Goal: Transaction & Acquisition: Purchase product/service

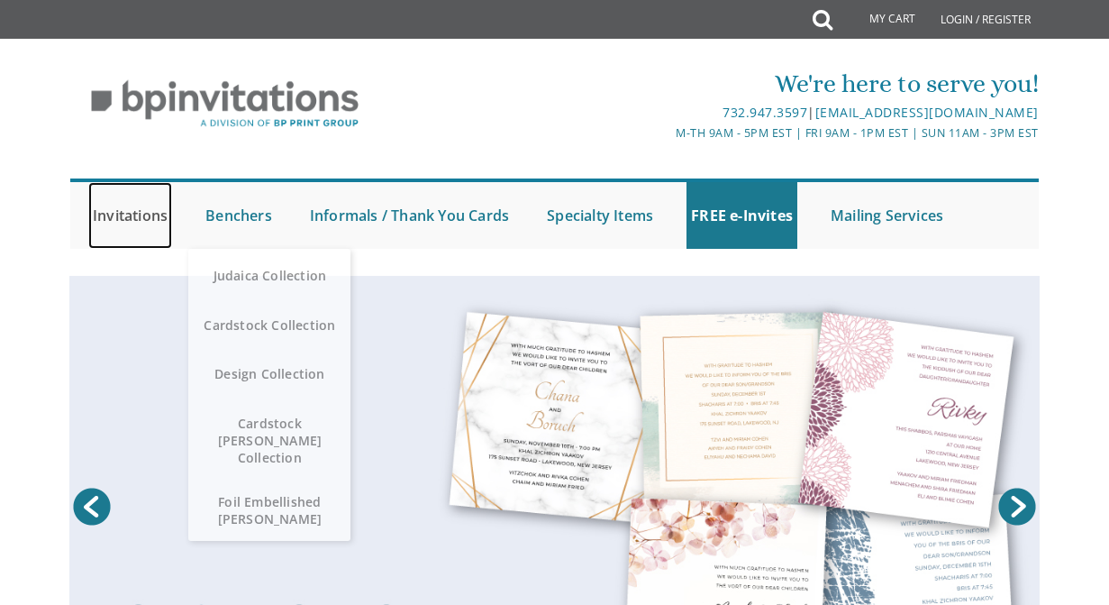
click at [164, 214] on link "Invitations" at bounding box center [130, 215] width 84 height 67
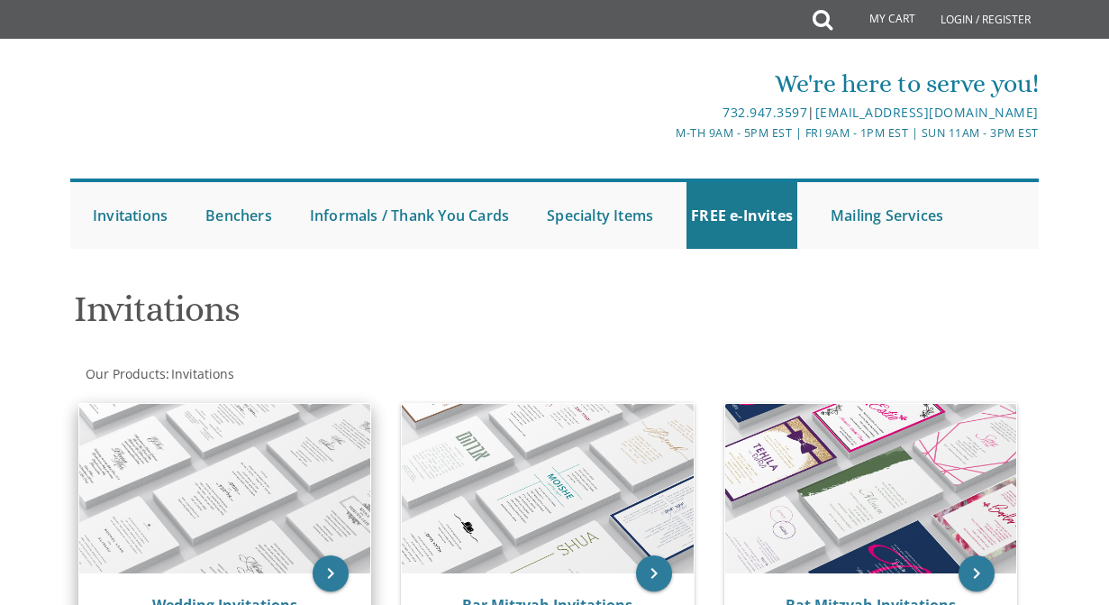
click at [223, 433] on img at bounding box center [224, 489] width 291 height 170
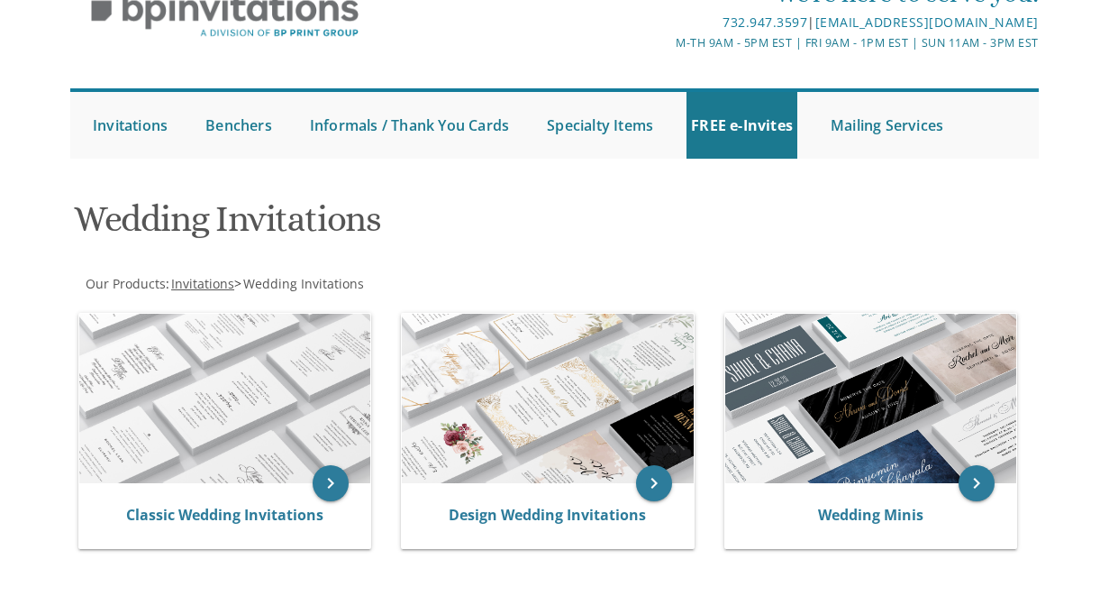
scroll to position [180, 0]
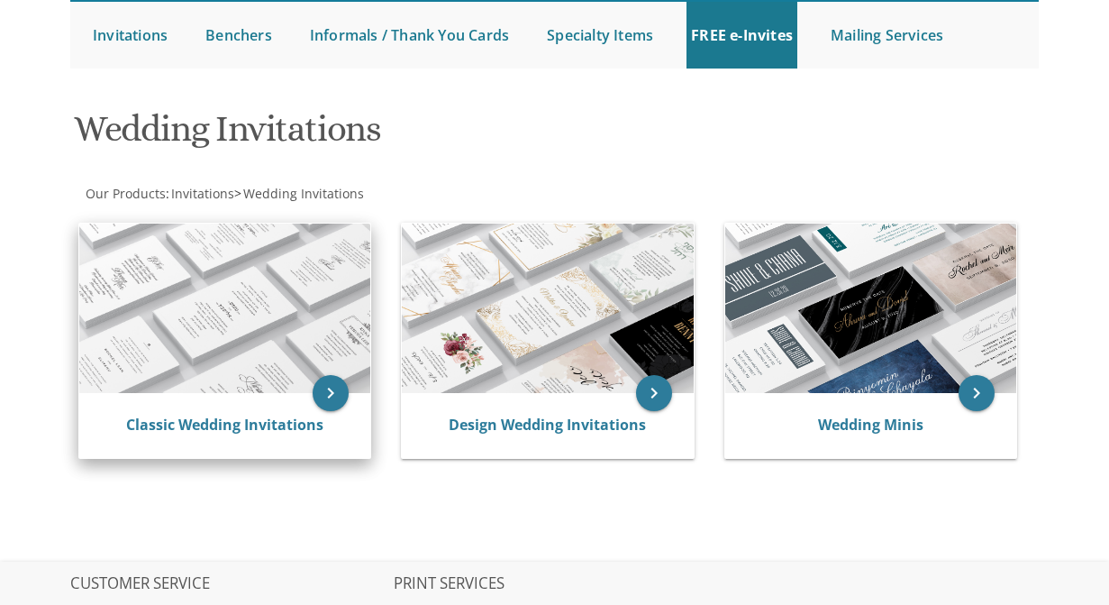
click at [292, 320] on img at bounding box center [224, 308] width 291 height 170
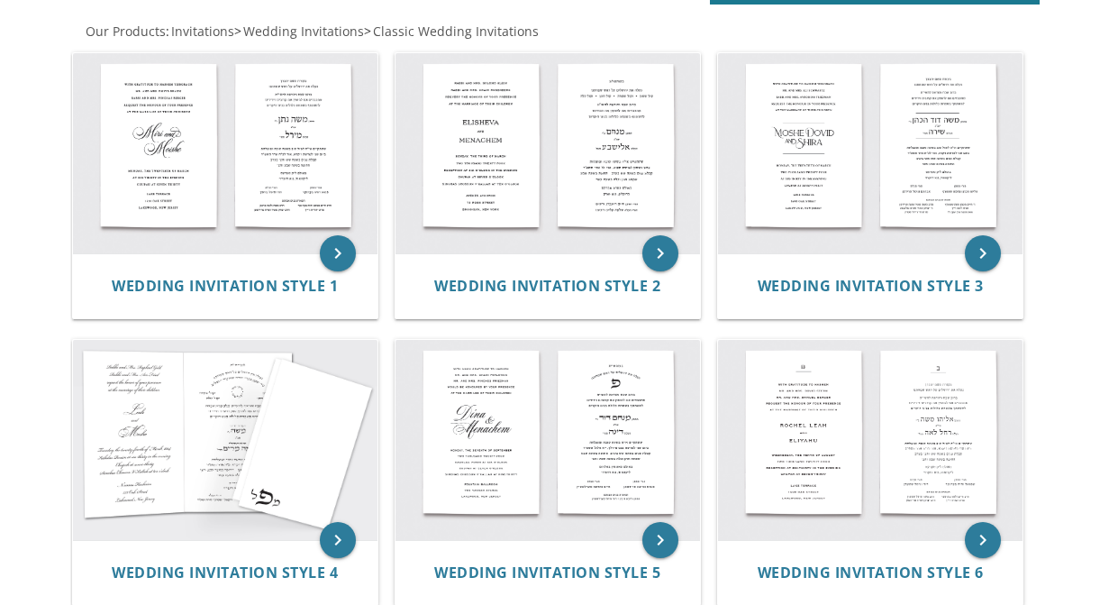
scroll to position [270, 0]
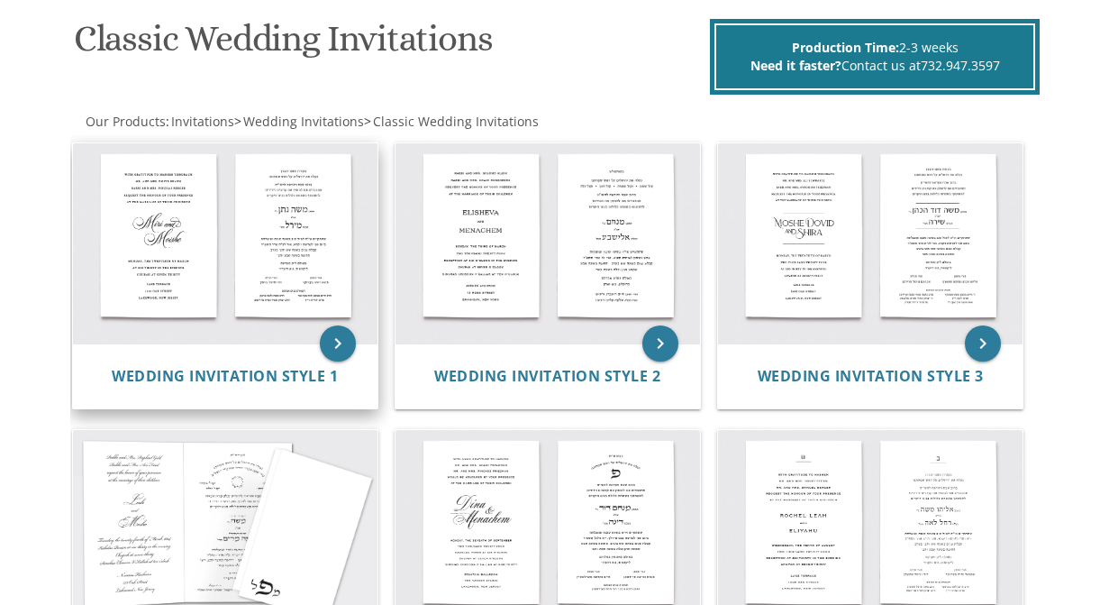
click at [251, 251] on img at bounding box center [225, 243] width 305 height 200
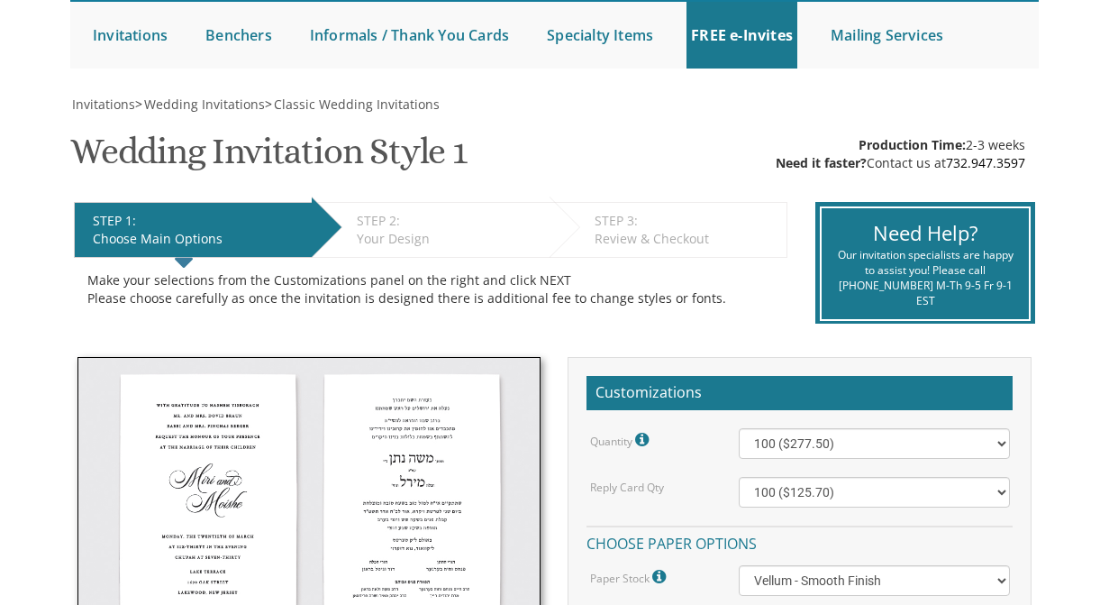
scroll to position [360, 0]
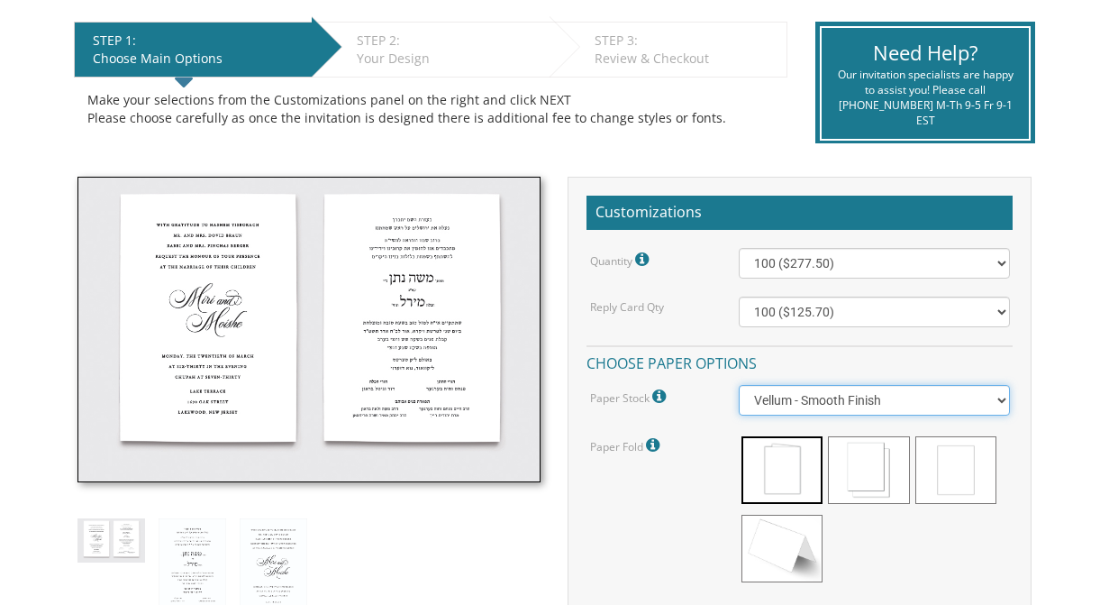
click at [783, 407] on select "Vellum - Smooth Finish Linen - Subtle Embossed Crosshatch Texture Silk - Soft, …" at bounding box center [874, 400] width 270 height 31
click at [676, 541] on div "Paper Fold Please note: Cotton double sided cards are slightly cheaper than the…" at bounding box center [800, 511] width 446 height 156
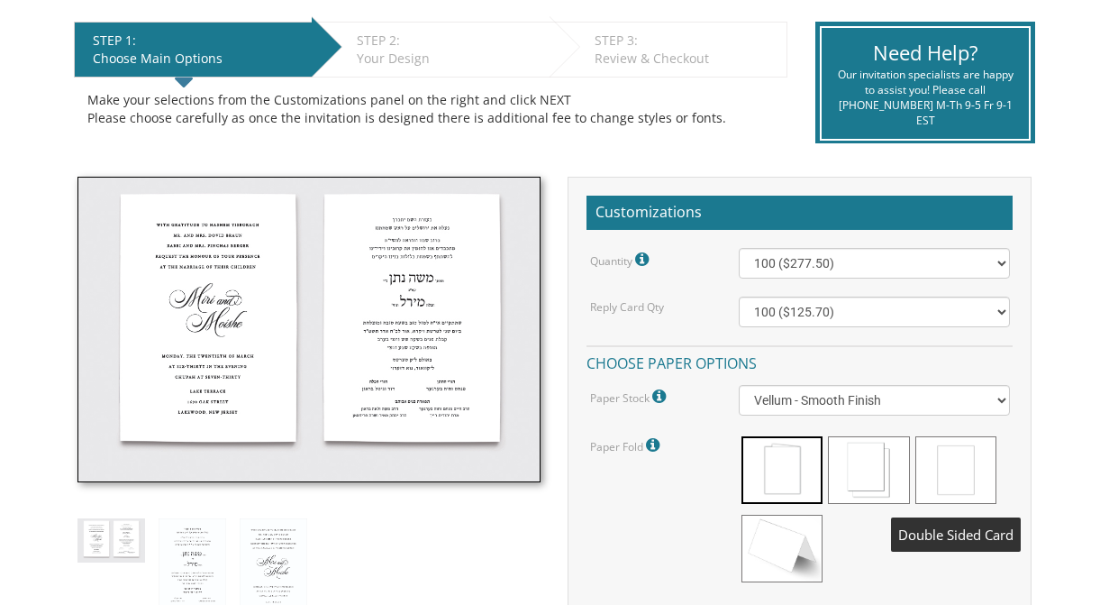
drag, startPoint x: 930, startPoint y: 479, endPoint x: 933, endPoint y: 491, distance: 12.0
click at [933, 491] on span at bounding box center [956, 470] width 81 height 68
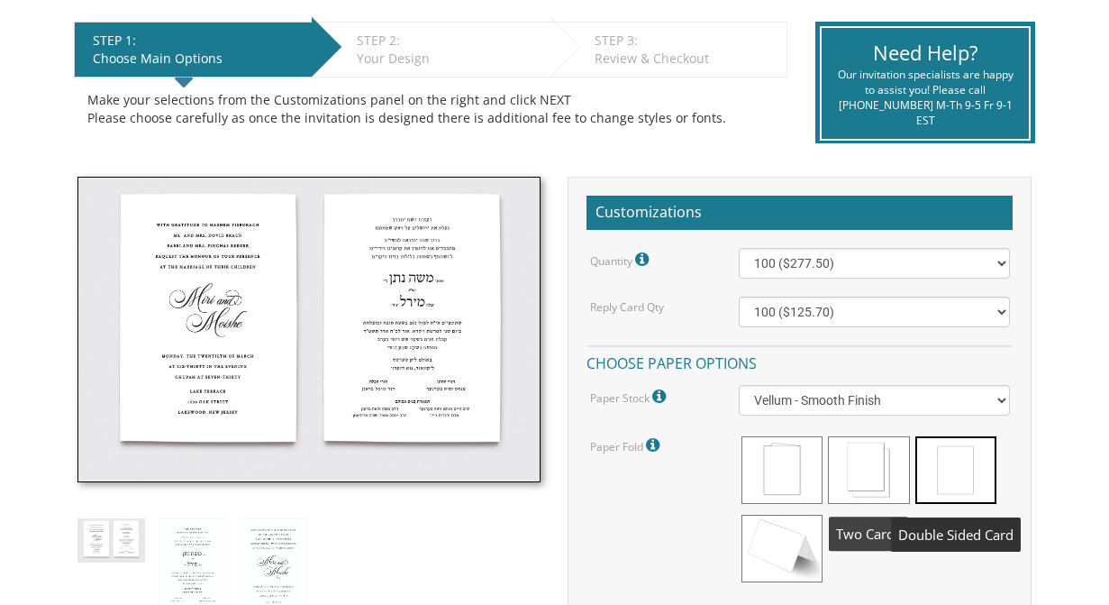
click at [872, 470] on span at bounding box center [868, 470] width 81 height 68
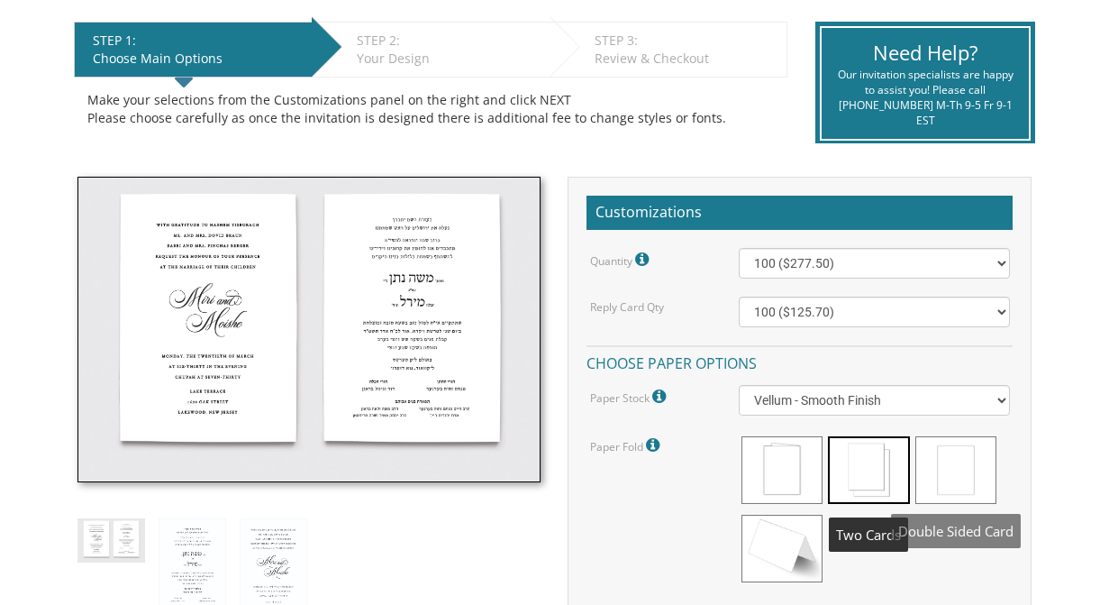
click at [955, 456] on span at bounding box center [956, 470] width 81 height 68
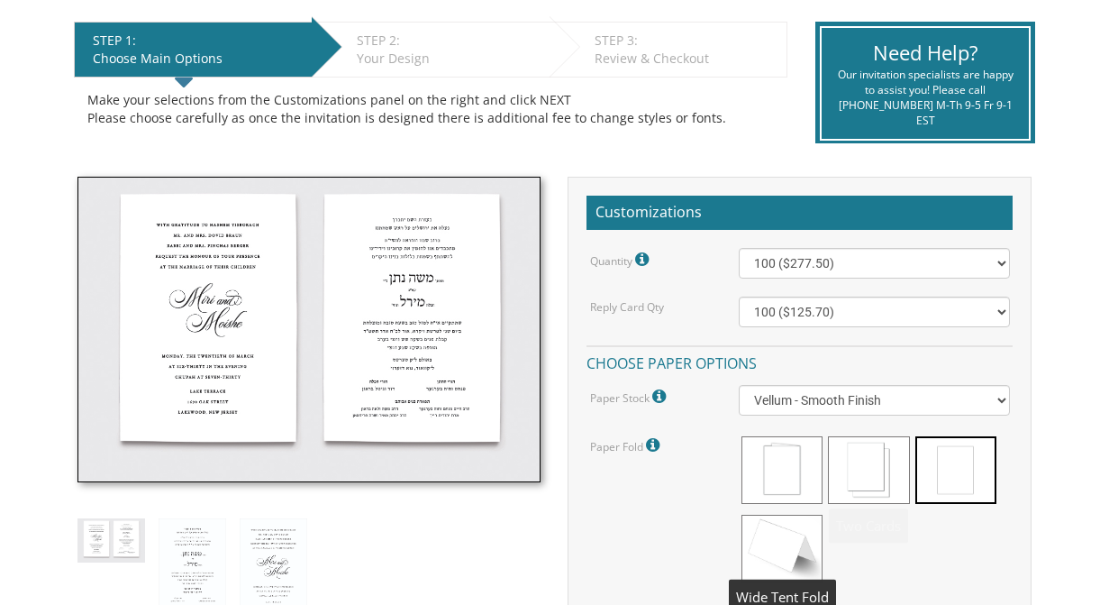
click at [781, 554] on span at bounding box center [782, 549] width 81 height 68
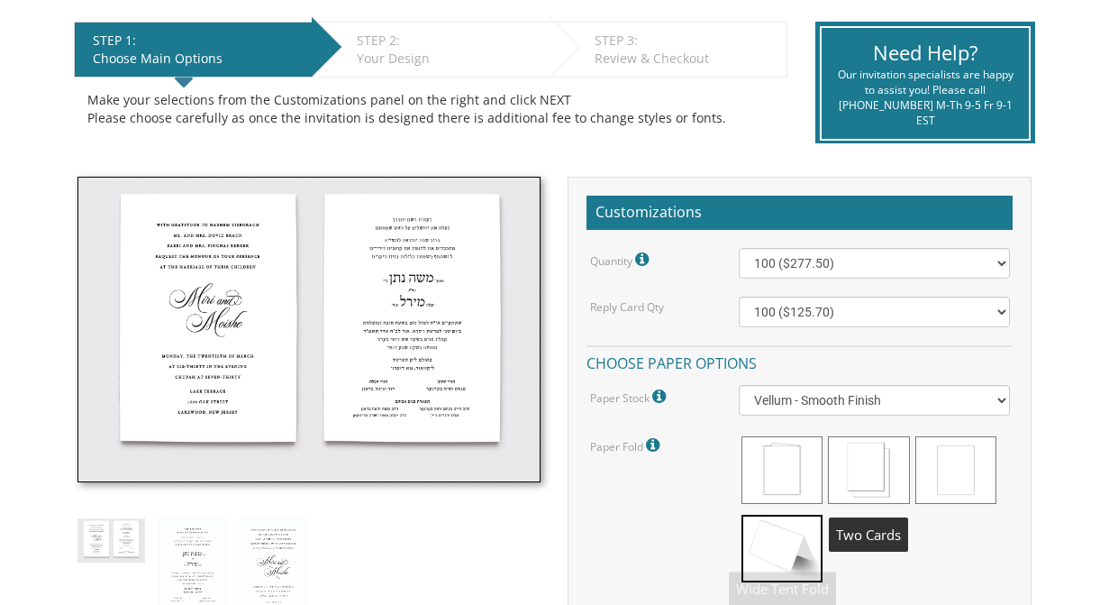
click at [898, 458] on span at bounding box center [868, 470] width 81 height 68
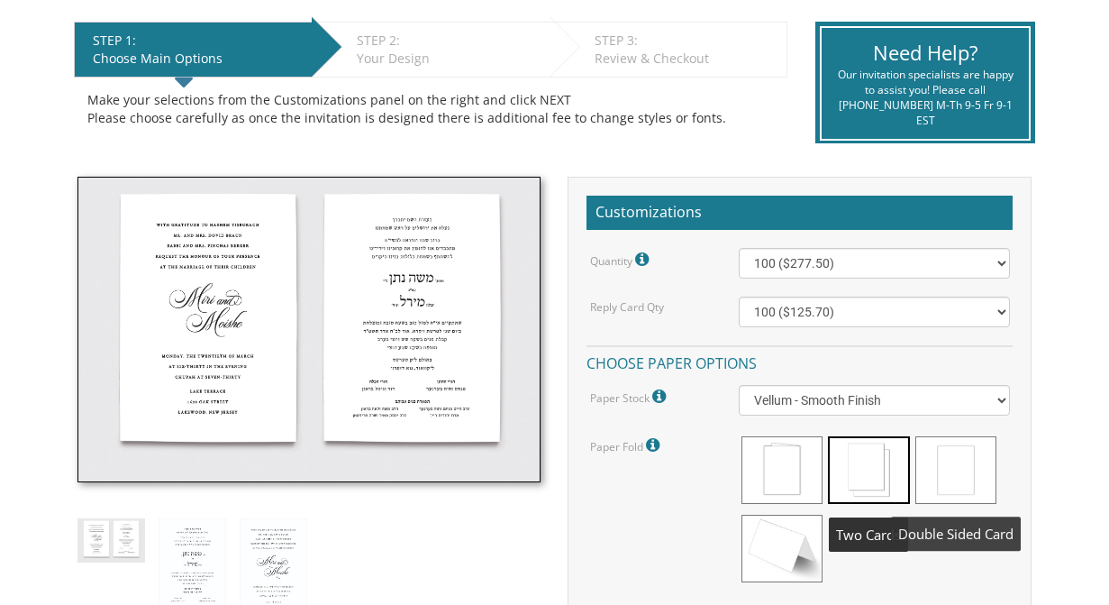
click at [955, 451] on span at bounding box center [956, 470] width 81 height 68
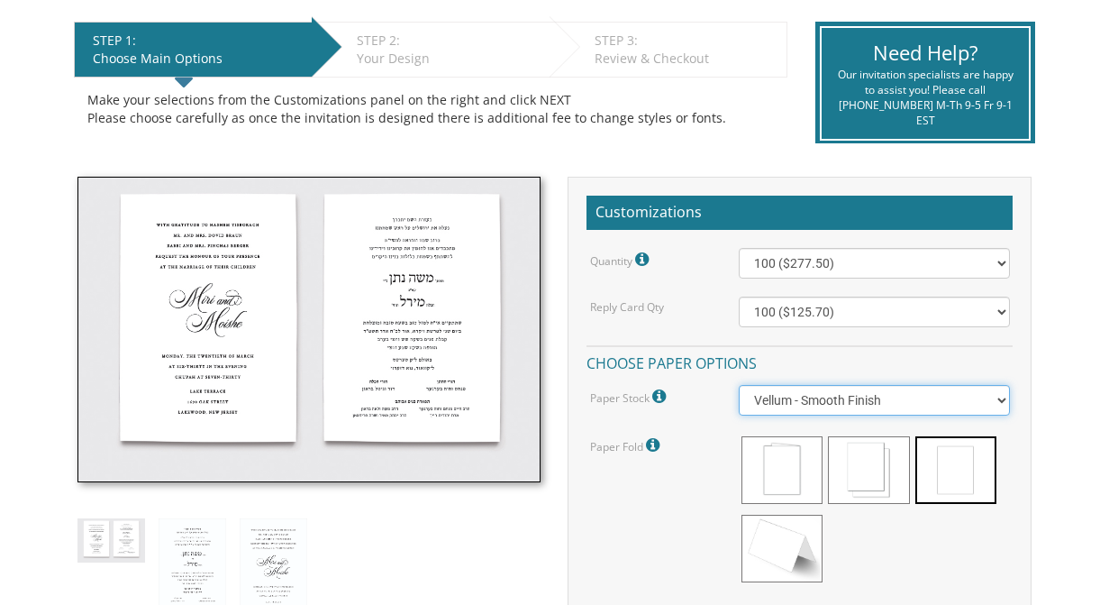
click at [811, 403] on select "Vellum - Smooth Finish Linen - Subtle Embossed Crosshatch Texture Silk - Soft, …" at bounding box center [874, 400] width 270 height 31
click at [739, 385] on select "Vellum - Smooth Finish Linen - Subtle Embossed Crosshatch Texture Silk - Soft, …" at bounding box center [874, 400] width 270 height 31
click at [791, 398] on select "Vellum - Smooth Finish Linen - Subtle Embossed Crosshatch Texture Silk - Soft, …" at bounding box center [874, 400] width 270 height 31
click at [739, 385] on select "Vellum - Smooth Finish Linen - Subtle Embossed Crosshatch Texture Silk - Soft, …" at bounding box center [874, 400] width 270 height 31
click at [806, 391] on select "Vellum - Smooth Finish Linen - Subtle Embossed Crosshatch Texture Silk - Soft, …" at bounding box center [874, 400] width 270 height 31
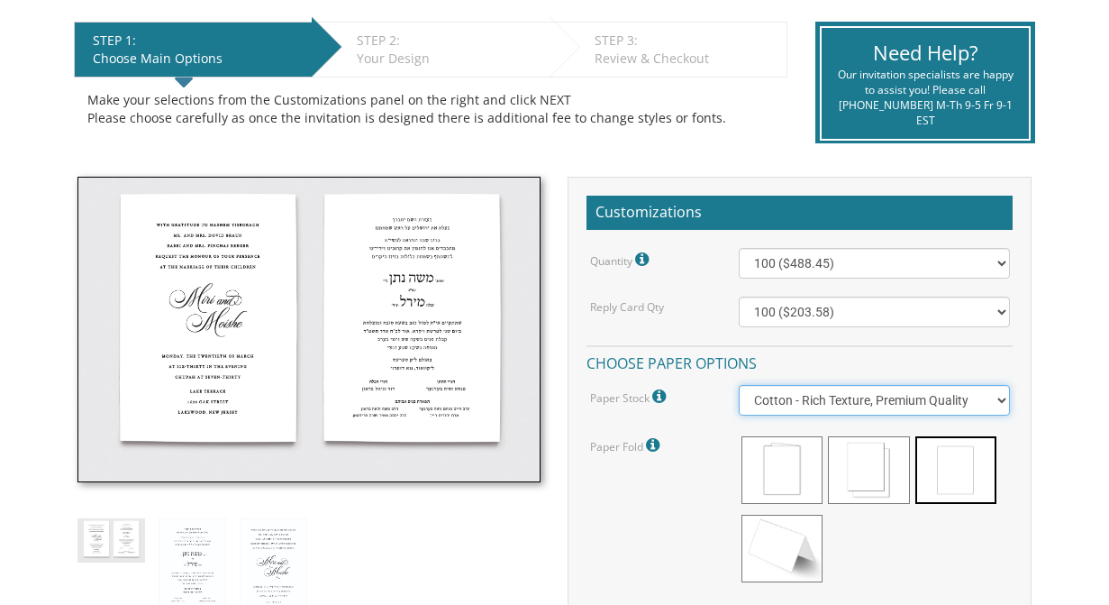
select select "Vellum"
click at [739, 385] on select "Vellum - Smooth Finish Linen - Subtle Embossed Crosshatch Texture Silk - Soft, …" at bounding box center [874, 400] width 270 height 31
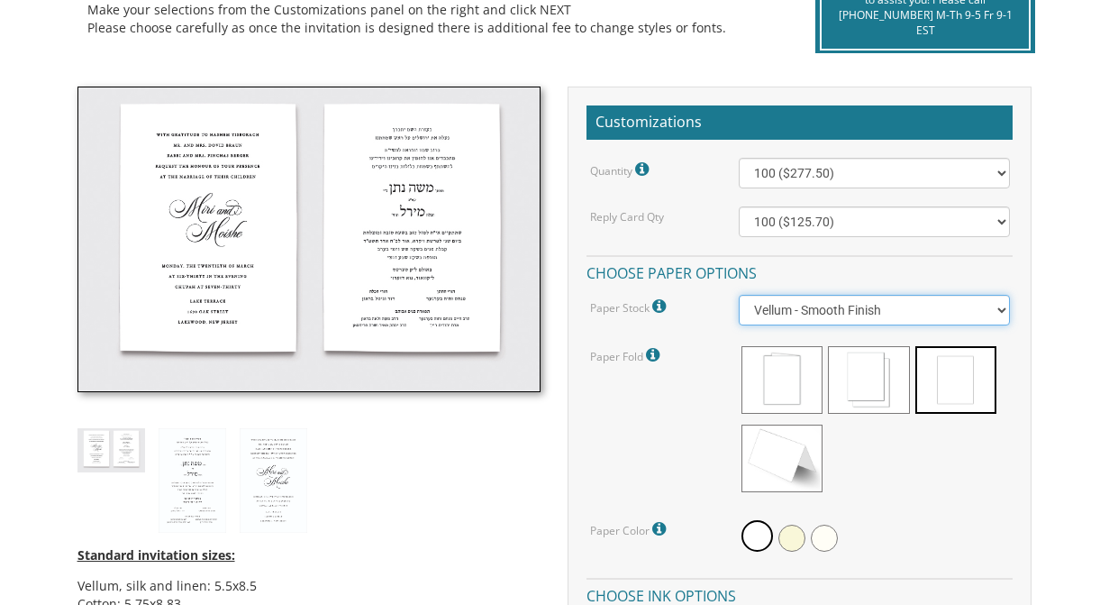
scroll to position [541, 0]
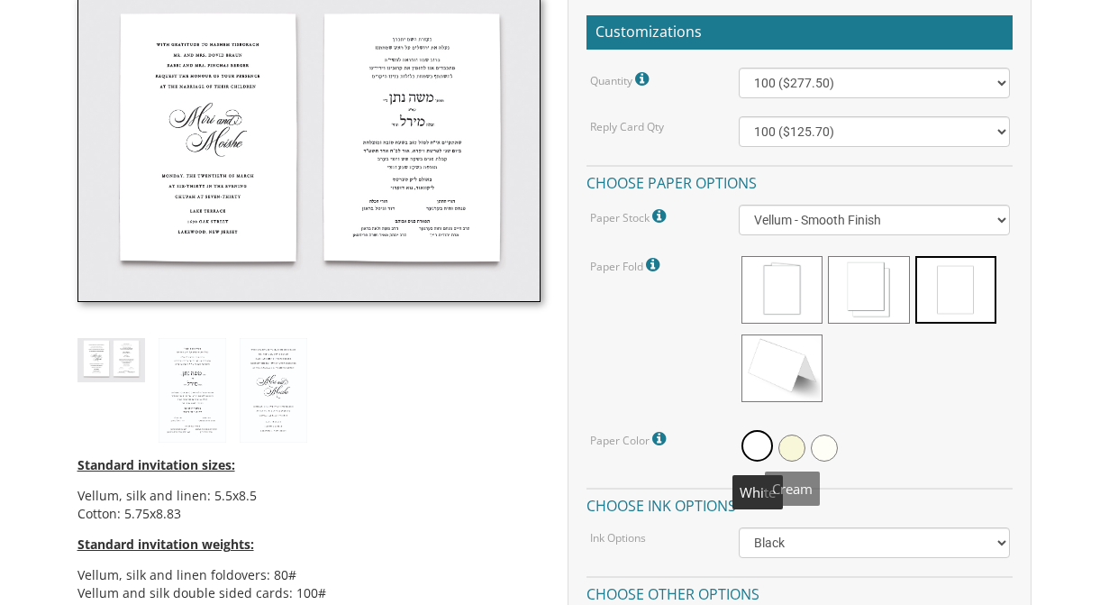
click at [798, 450] on span at bounding box center [792, 447] width 27 height 27
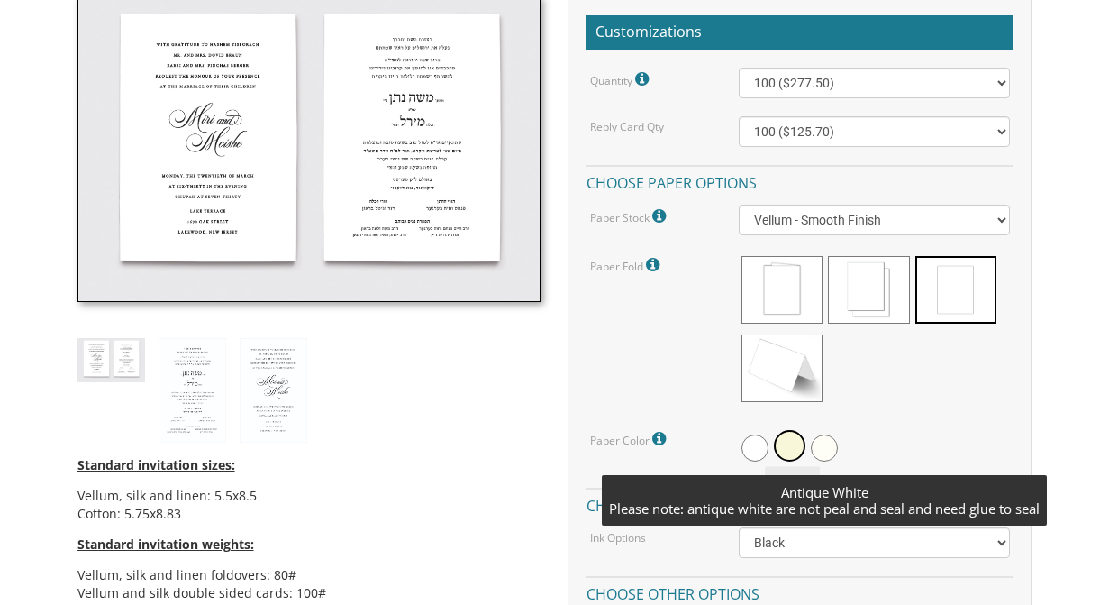
click at [823, 447] on span at bounding box center [824, 447] width 27 height 27
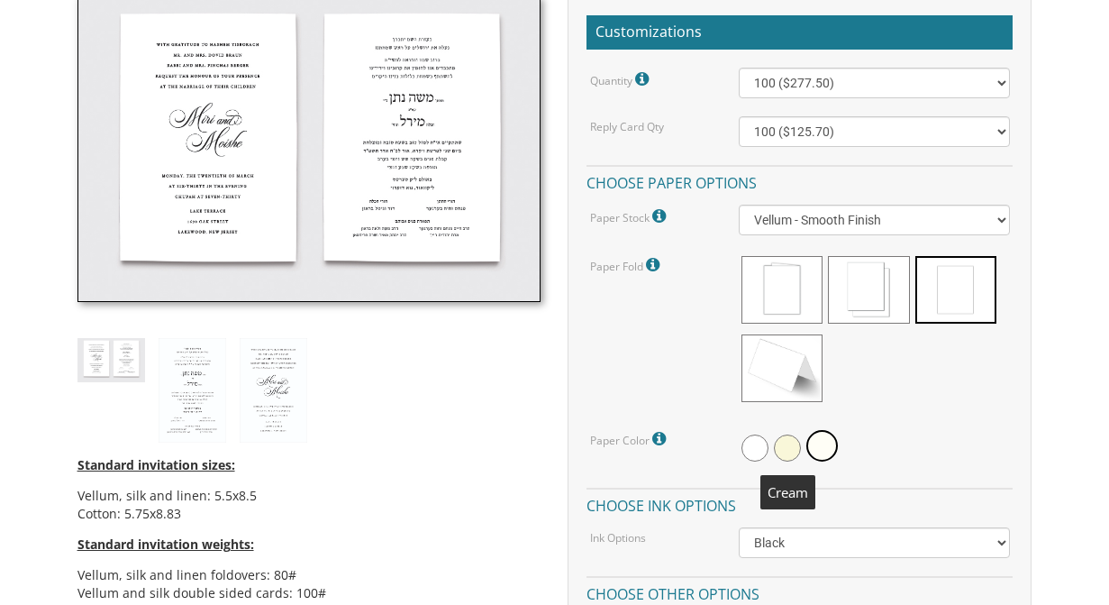
click at [792, 450] on span at bounding box center [787, 447] width 27 height 27
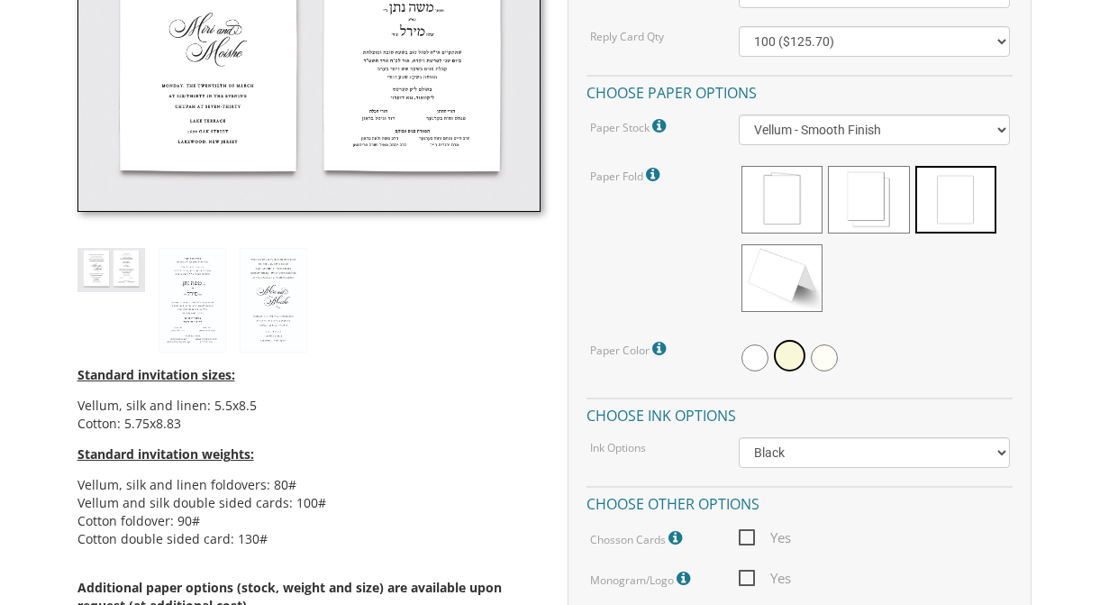
scroll to position [721, 0]
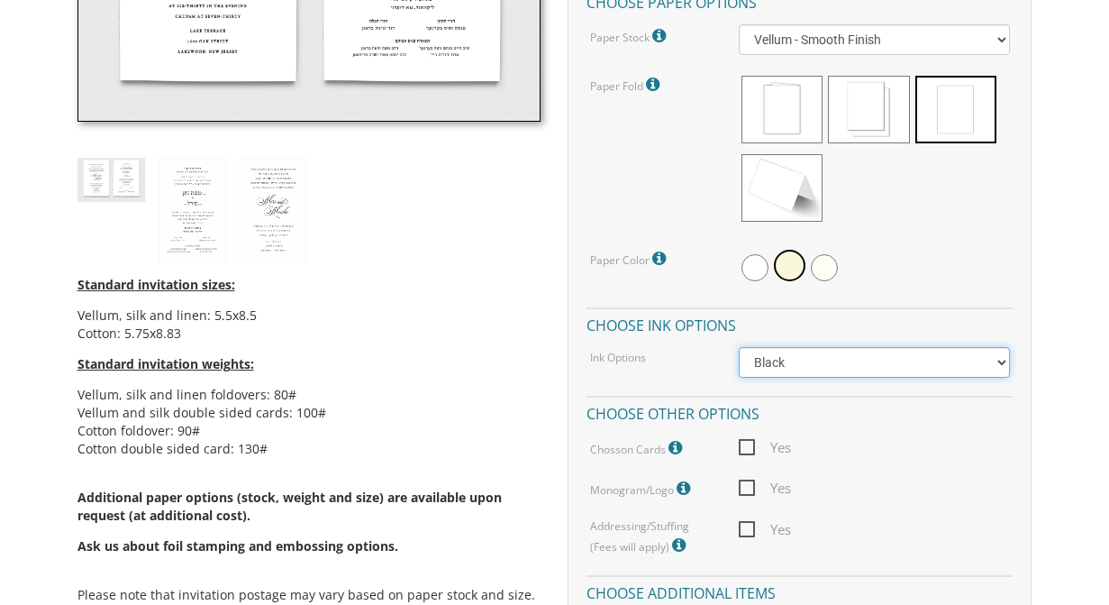
click at [802, 371] on select "Black Colored Ink ($65.00) Black + One Color ($211.00) Two Colors ($265.00)" at bounding box center [874, 362] width 270 height 31
click at [739, 347] on select "Black Colored Ink ($65.00) Black + One Color ($211.00) Two Colors ($265.00)" at bounding box center [874, 362] width 270 height 31
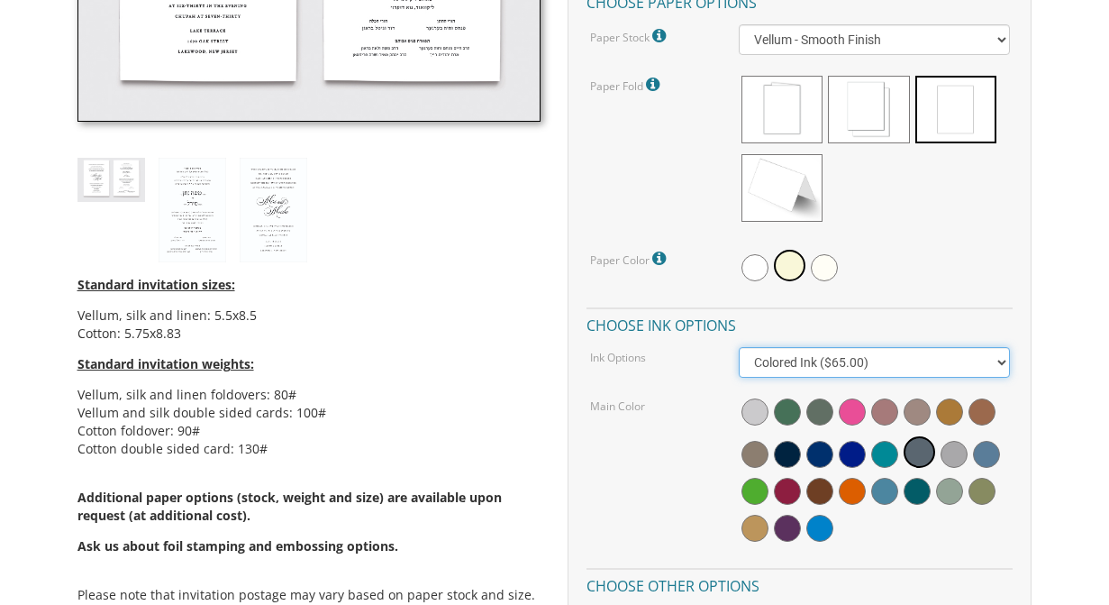
click at [793, 366] on select "Black Colored Ink ($65.00) Black + One Color ($211.00) Two Colors ($265.00)" at bounding box center [874, 362] width 270 height 31
select select "Black + One Color"
click at [739, 347] on select "Black Colored Ink ($65.00) Black + One Color ($211.00) Two Colors ($265.00)" at bounding box center [874, 362] width 270 height 31
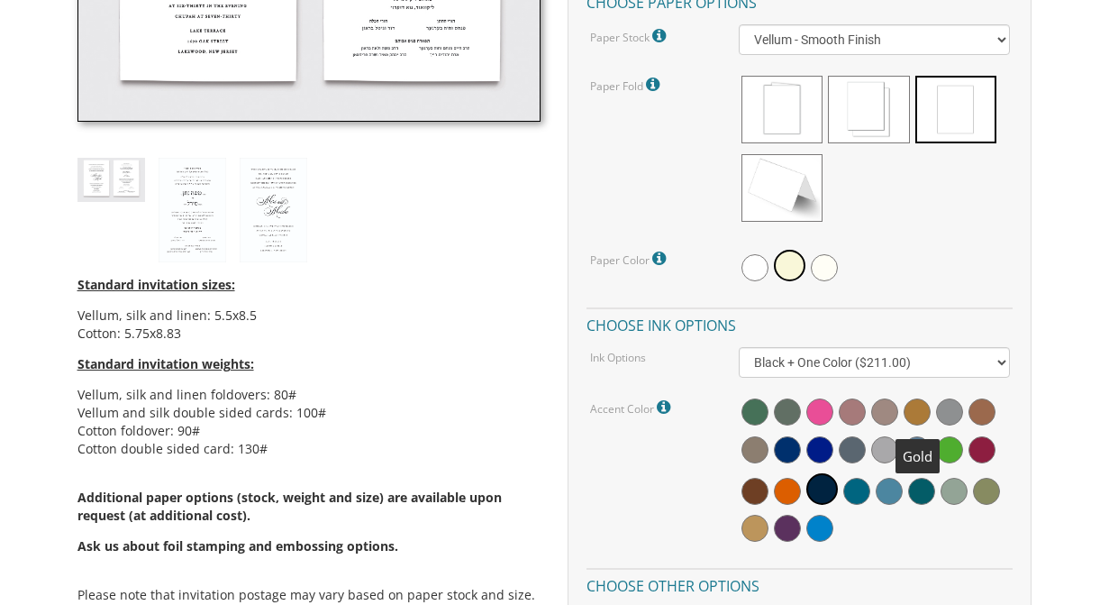
click at [915, 414] on span at bounding box center [917, 411] width 27 height 27
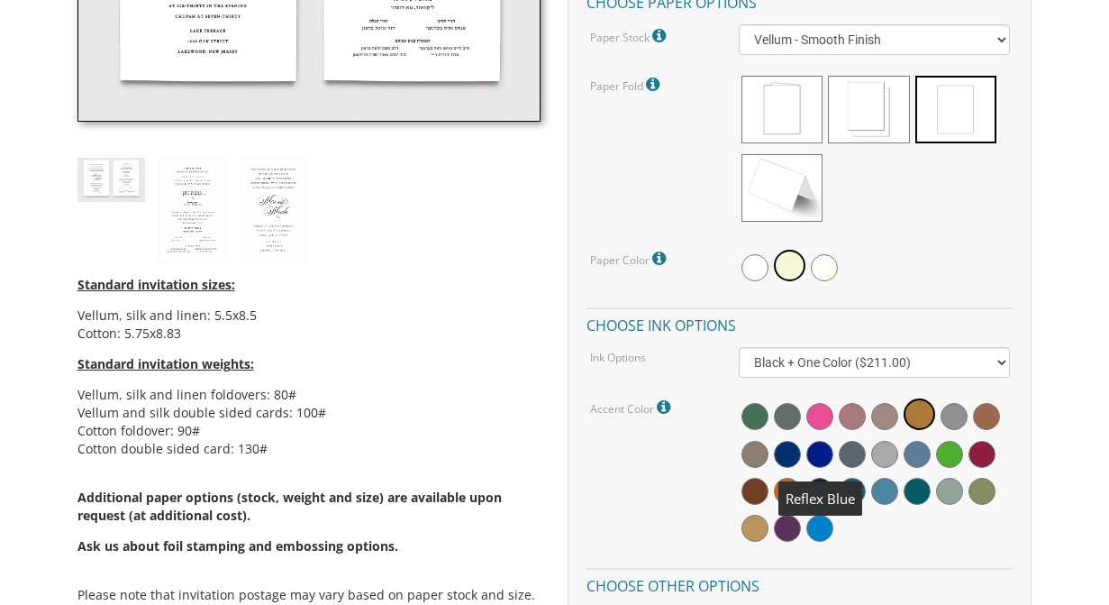
click at [824, 457] on span at bounding box center [819, 454] width 27 height 27
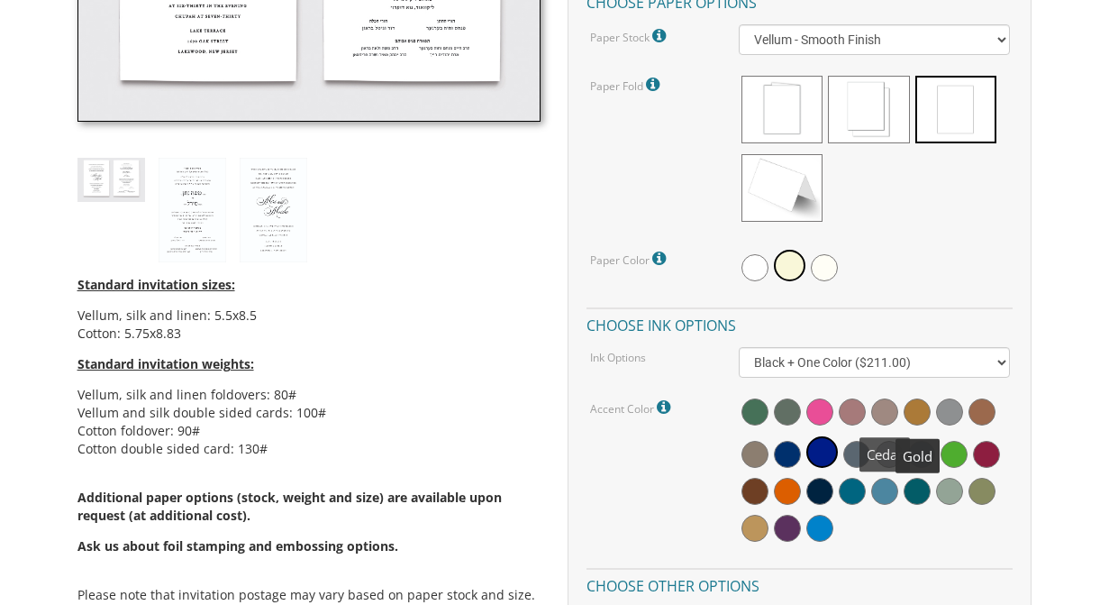
click at [922, 409] on span at bounding box center [917, 411] width 27 height 27
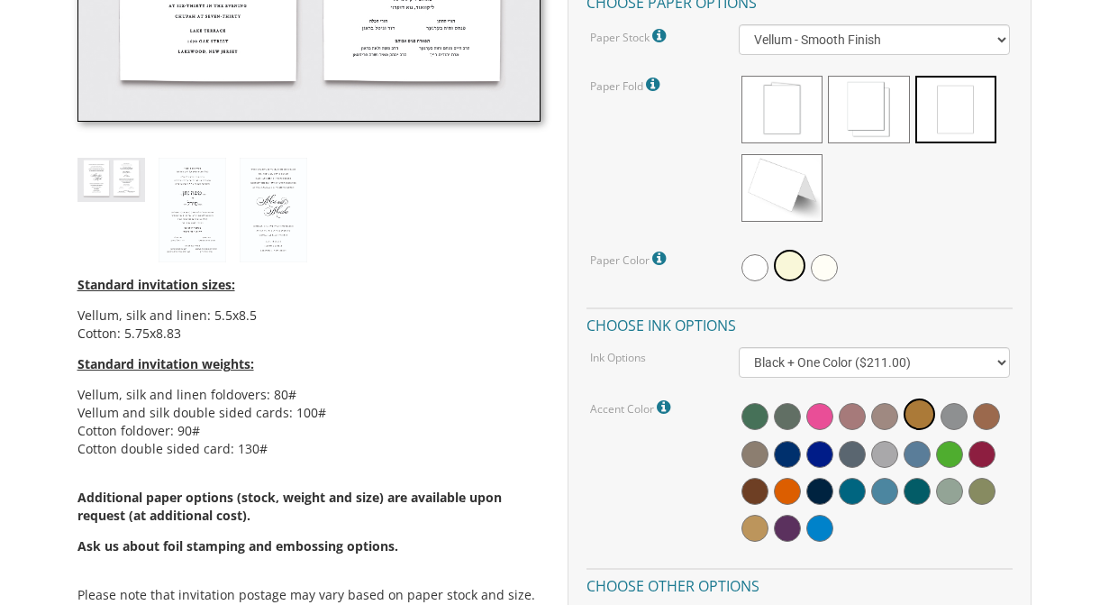
scroll to position [901, 0]
